Goal: Check status: Check status

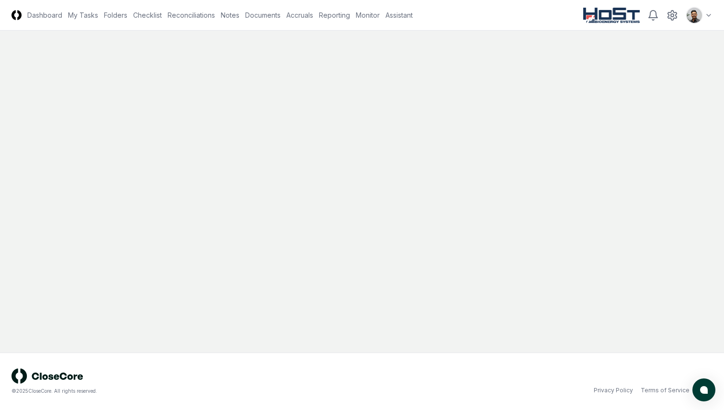
click at [703, 20] on html "CloseCore Dashboard My Tasks Folders Checklist Reconciliations Notes Documents …" at bounding box center [362, 205] width 724 height 410
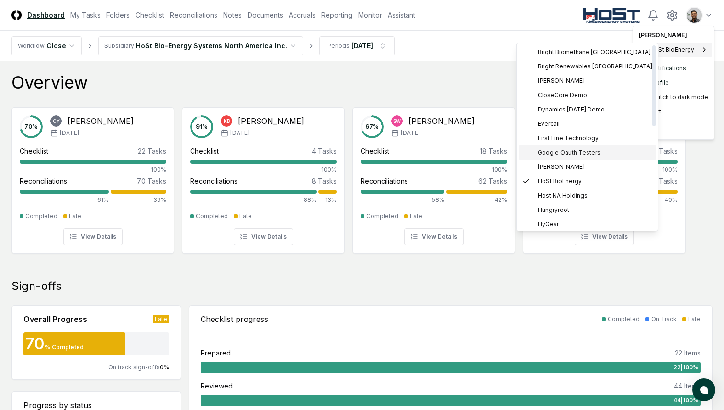
scroll to position [179, 0]
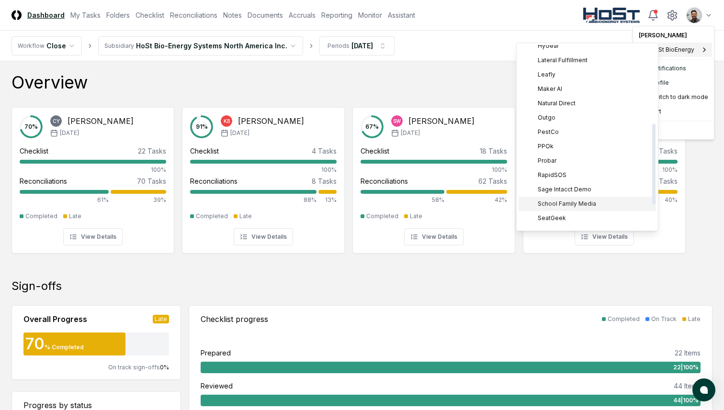
click at [580, 203] on span "School Family Media" at bounding box center [566, 204] width 58 height 9
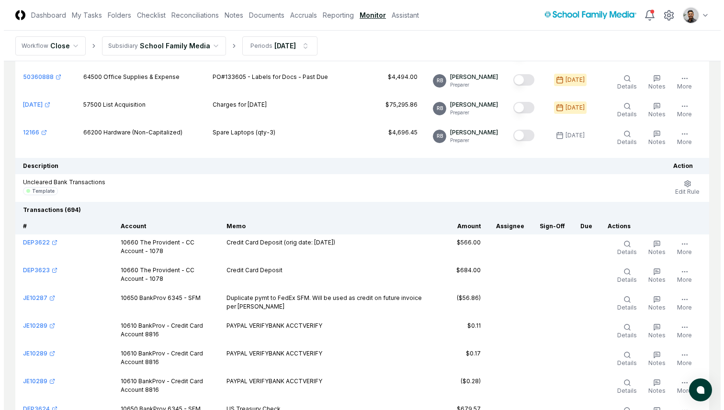
scroll to position [308, 0]
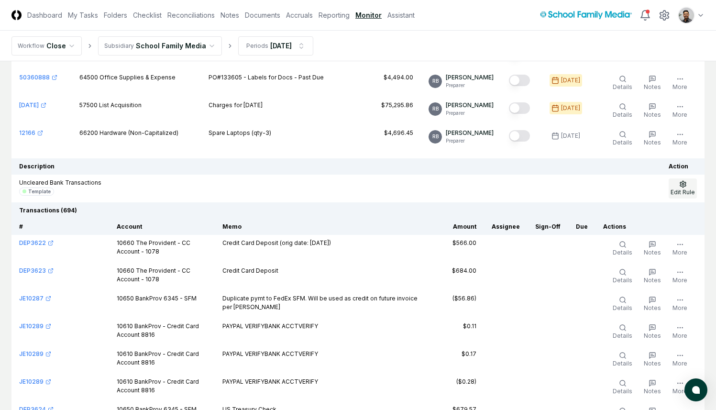
click at [689, 190] on span "Edit Rule" at bounding box center [683, 192] width 24 height 7
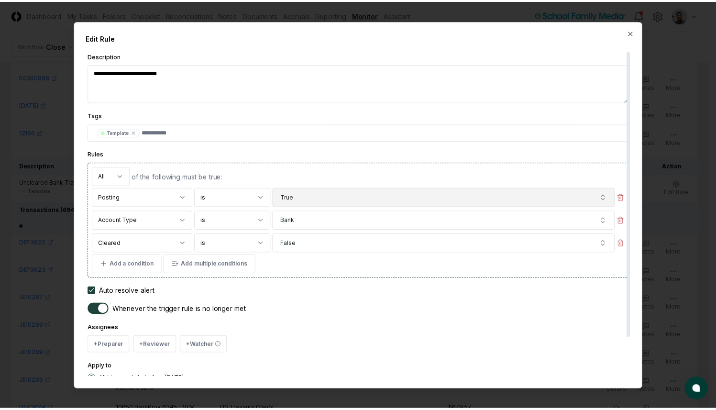
scroll to position [2, 0]
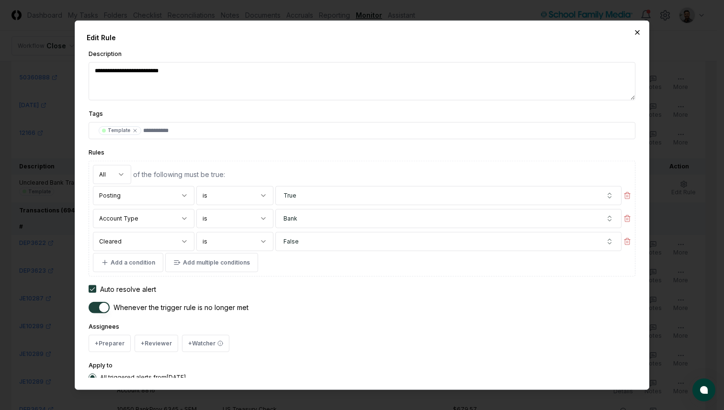
click at [637, 33] on icon "button" at bounding box center [637, 32] width 8 height 8
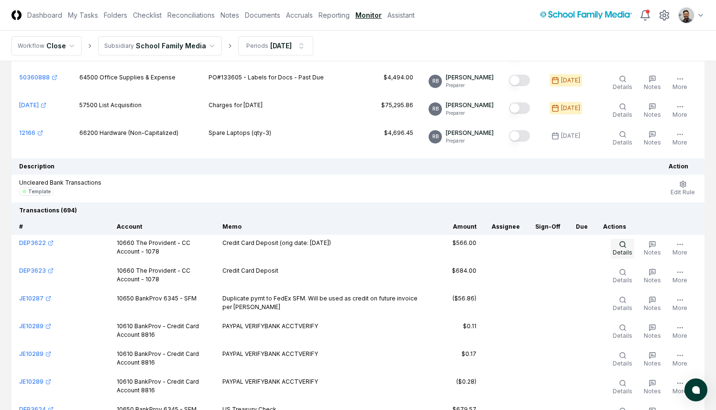
click at [625, 250] on span "Details" at bounding box center [623, 252] width 20 height 7
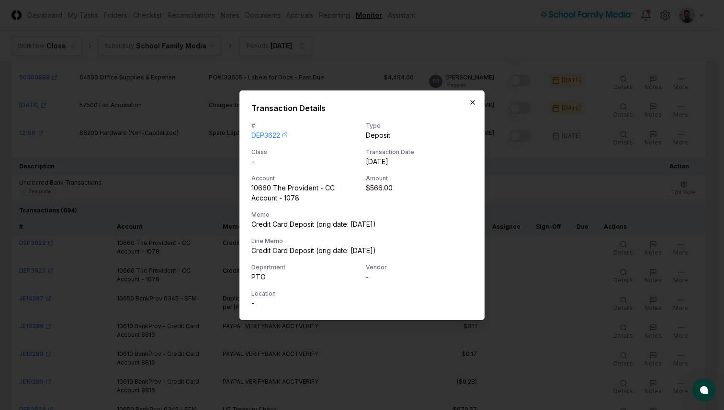
click at [474, 101] on icon "button" at bounding box center [473, 103] width 8 height 8
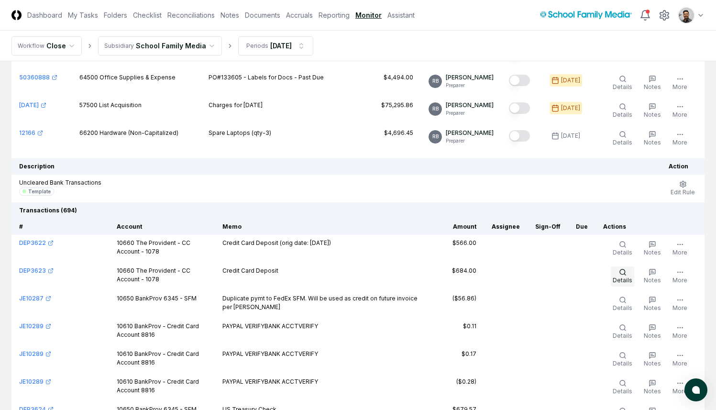
click at [623, 268] on icon "button" at bounding box center [623, 272] width 8 height 8
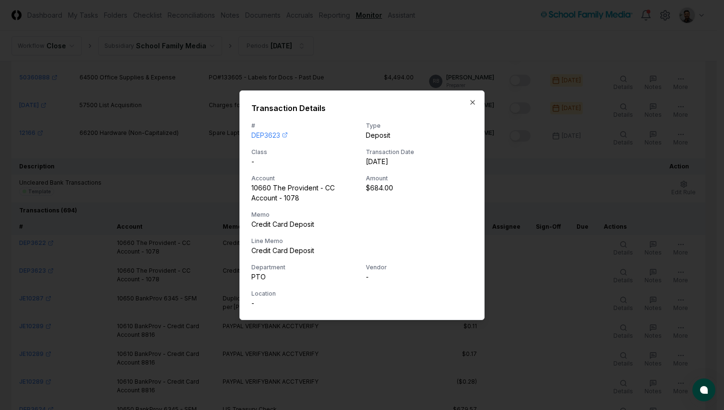
click at [481, 101] on div "Transaction Details # DEP3623 Type Deposit Class - Transaction Date 2025-06-01 …" at bounding box center [361, 205] width 245 height 230
click at [477, 103] on div "Transaction Details # DEP3623 Type Deposit Class - Transaction Date 2025-06-01 …" at bounding box center [361, 205] width 245 height 230
click at [475, 103] on icon "button" at bounding box center [473, 103] width 8 height 8
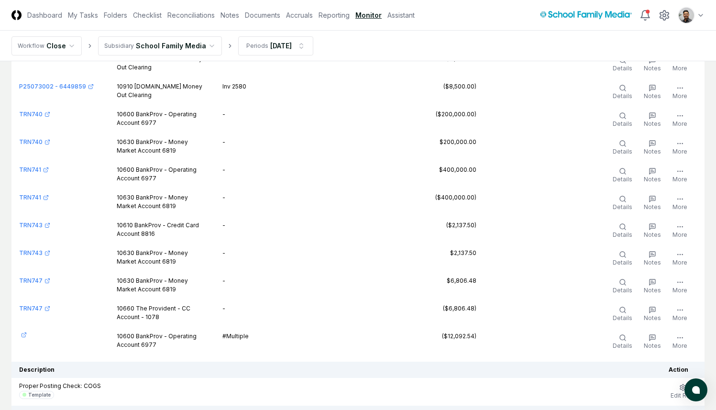
scroll to position [19506, 0]
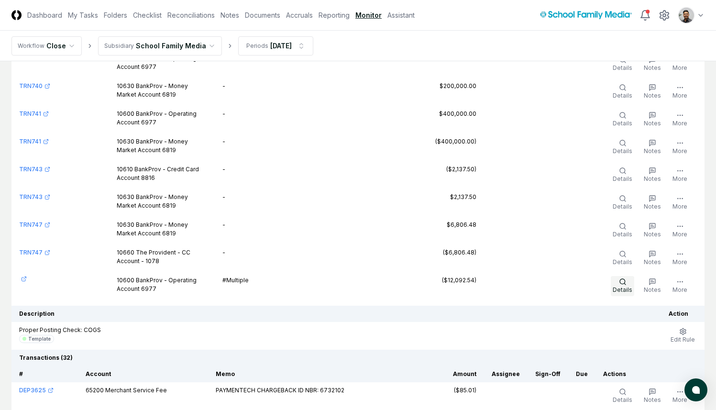
click at [624, 288] on span "Details" at bounding box center [623, 289] width 20 height 7
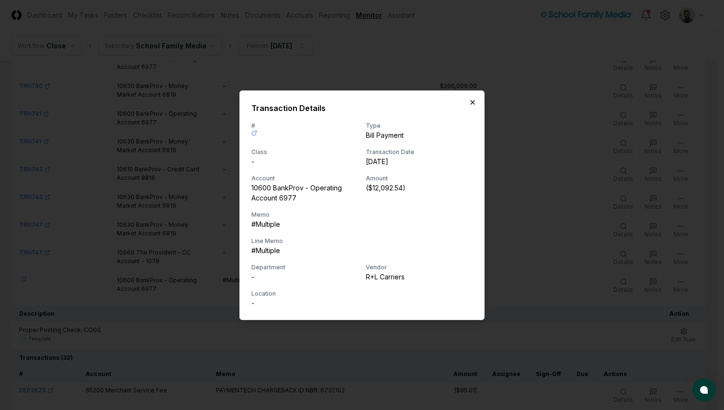
click at [471, 102] on icon "button" at bounding box center [473, 103] width 8 height 8
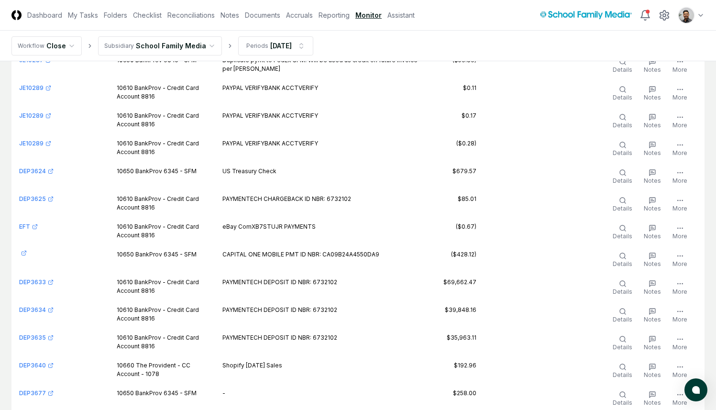
scroll to position [341, 0]
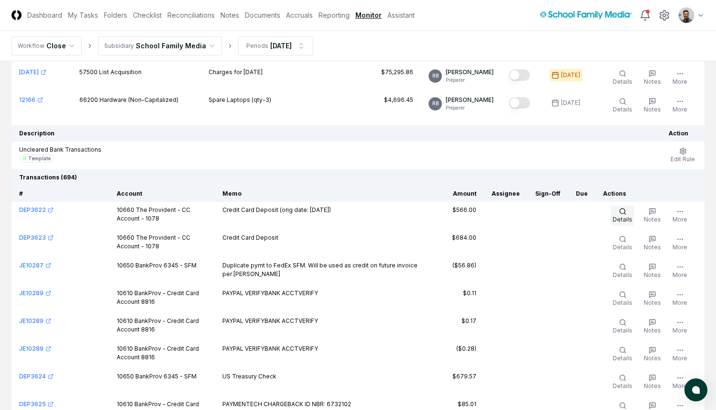
click at [619, 212] on button "Details" at bounding box center [622, 216] width 23 height 20
click at [628, 216] on span "Details" at bounding box center [623, 219] width 20 height 7
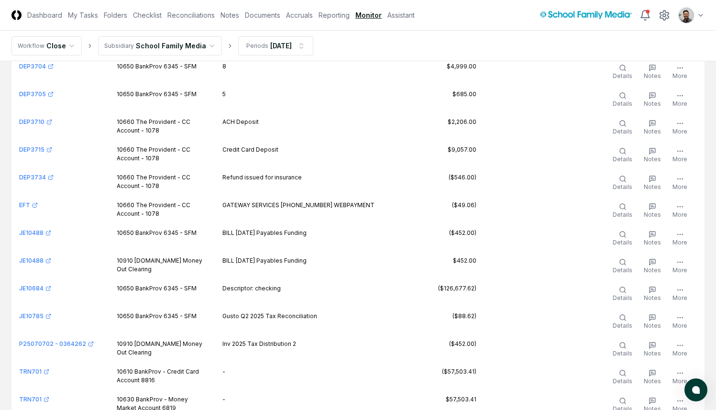
scroll to position [3371, 0]
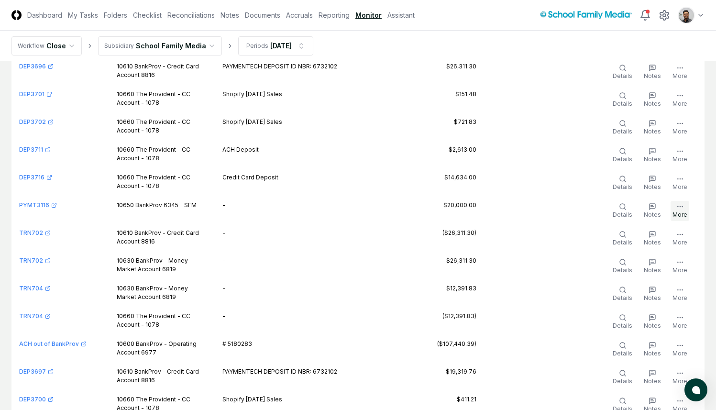
click at [683, 211] on button "More" at bounding box center [680, 211] width 19 height 20
click at [569, 200] on td at bounding box center [548, 211] width 41 height 28
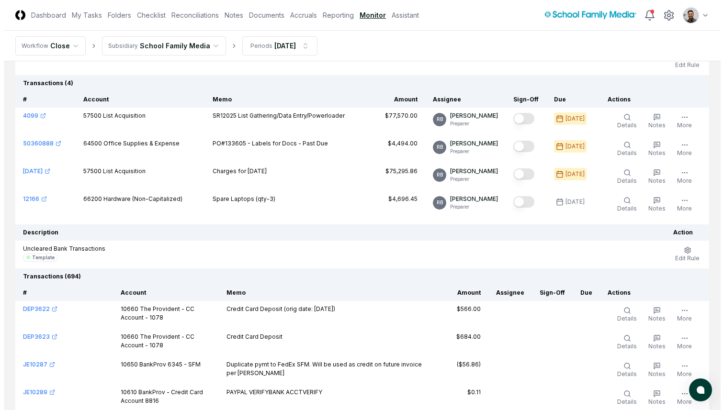
scroll to position [244, 0]
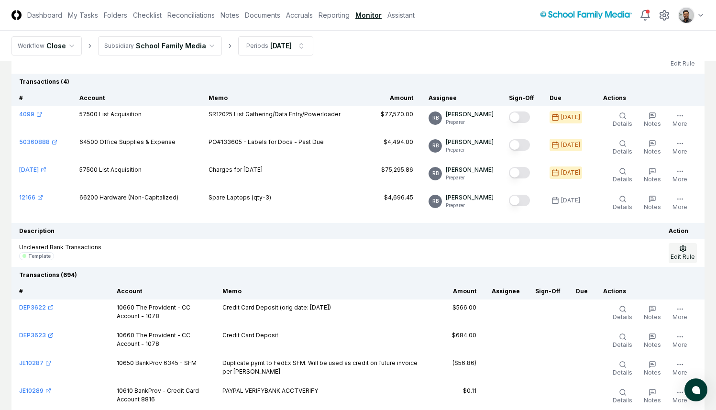
click at [689, 260] on span "Edit Rule" at bounding box center [683, 256] width 24 height 7
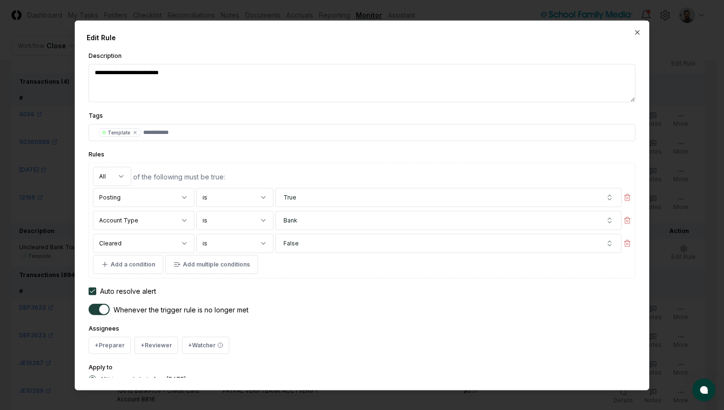
click at [279, 74] on textarea "**********" at bounding box center [362, 83] width 547 height 38
type textarea "*"
